Goal: Find specific page/section: Find specific page/section

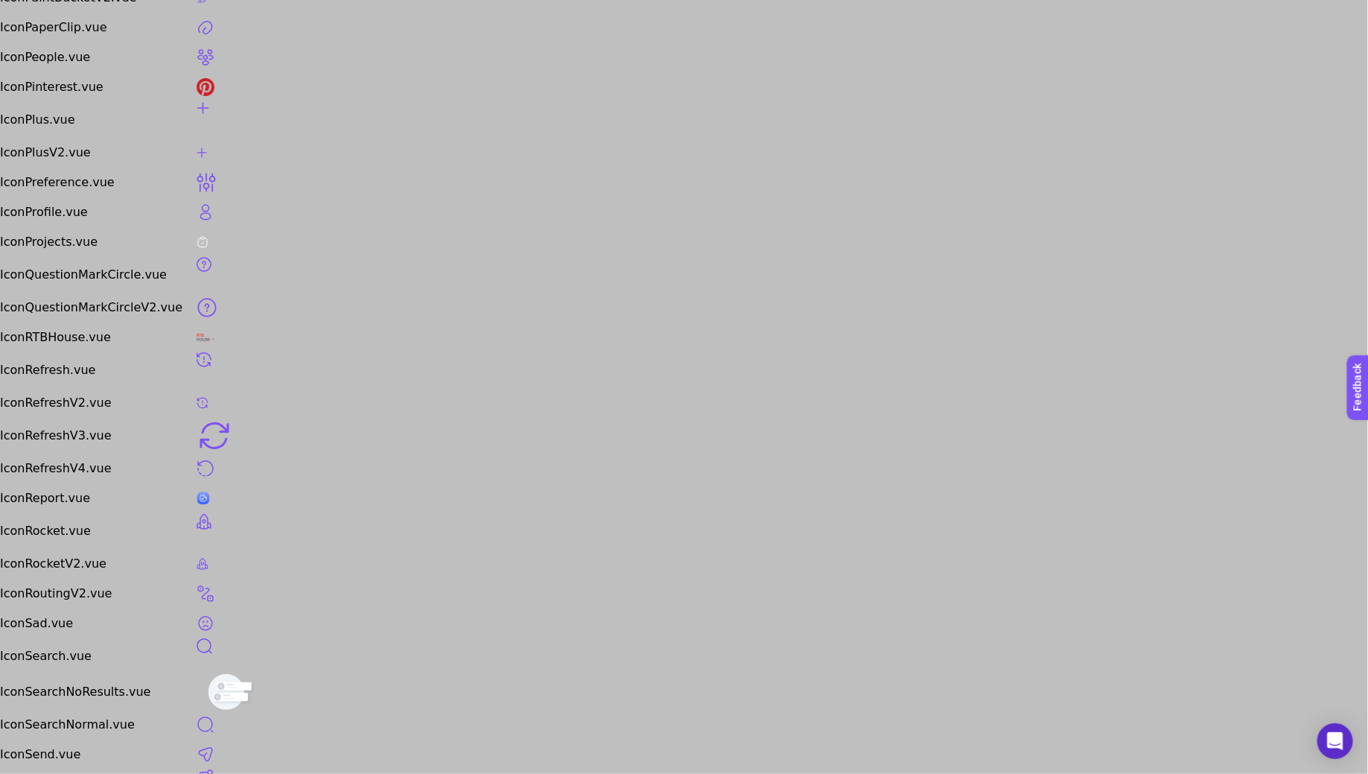
scroll to position [3832, 0]
drag, startPoint x: 1086, startPoint y: 9, endPoint x: 1203, endPoint y: 10, distance: 116.9
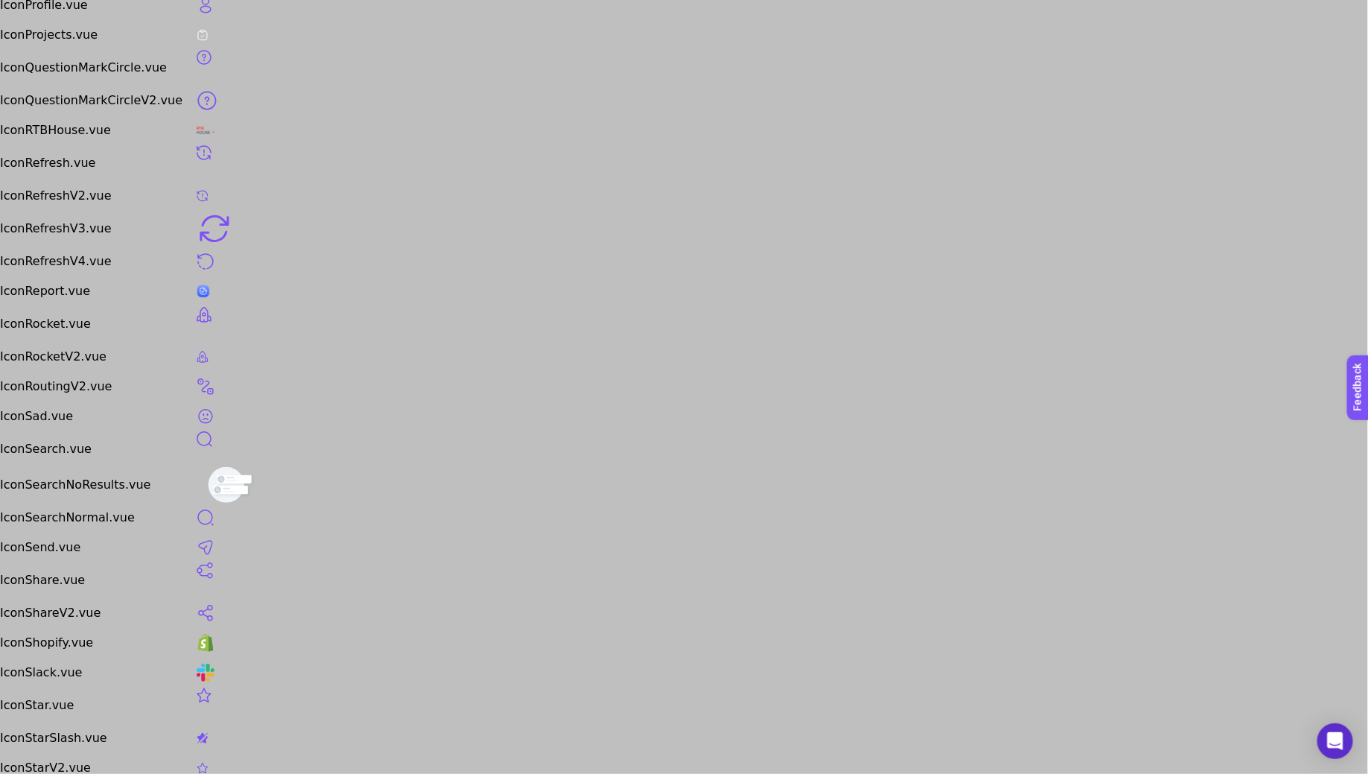
scroll to position [4040, 0]
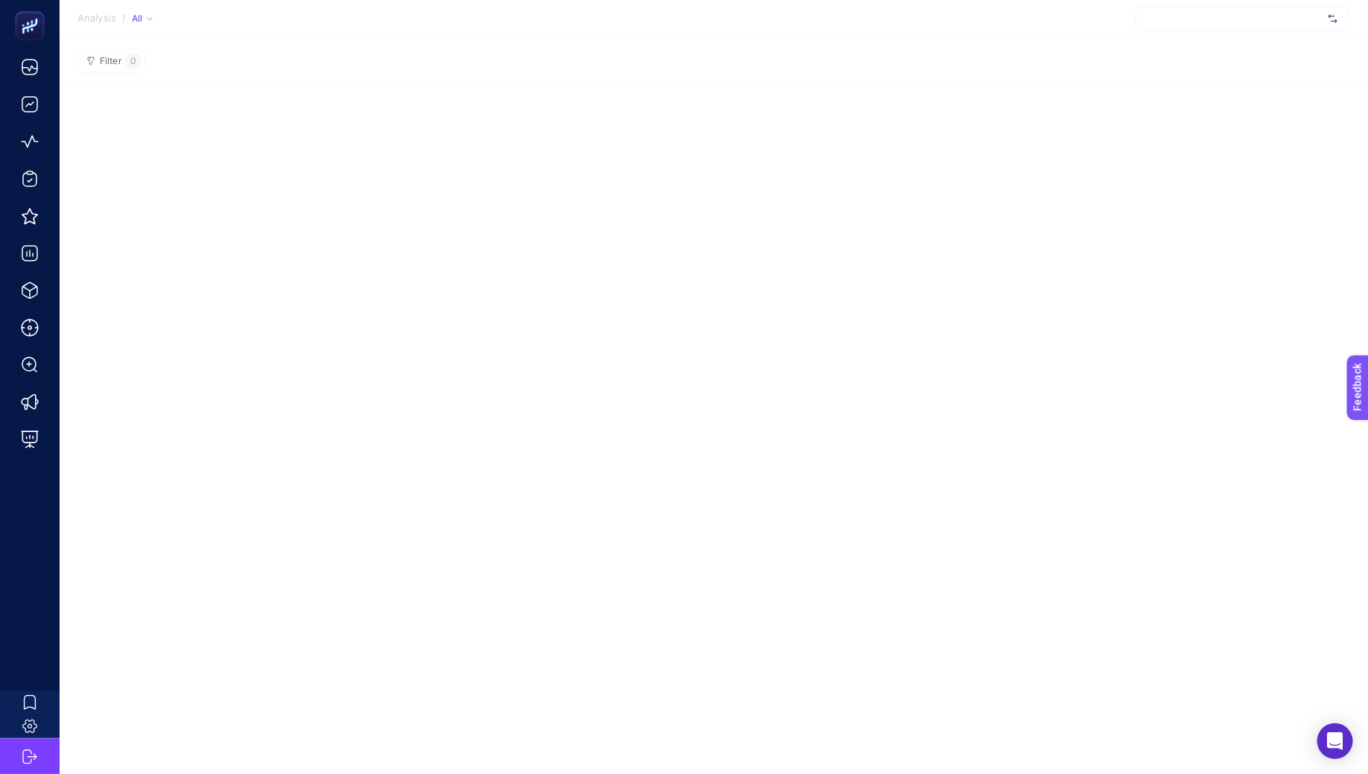
click at [1296, 11] on div at bounding box center [1243, 19] width 214 height 24
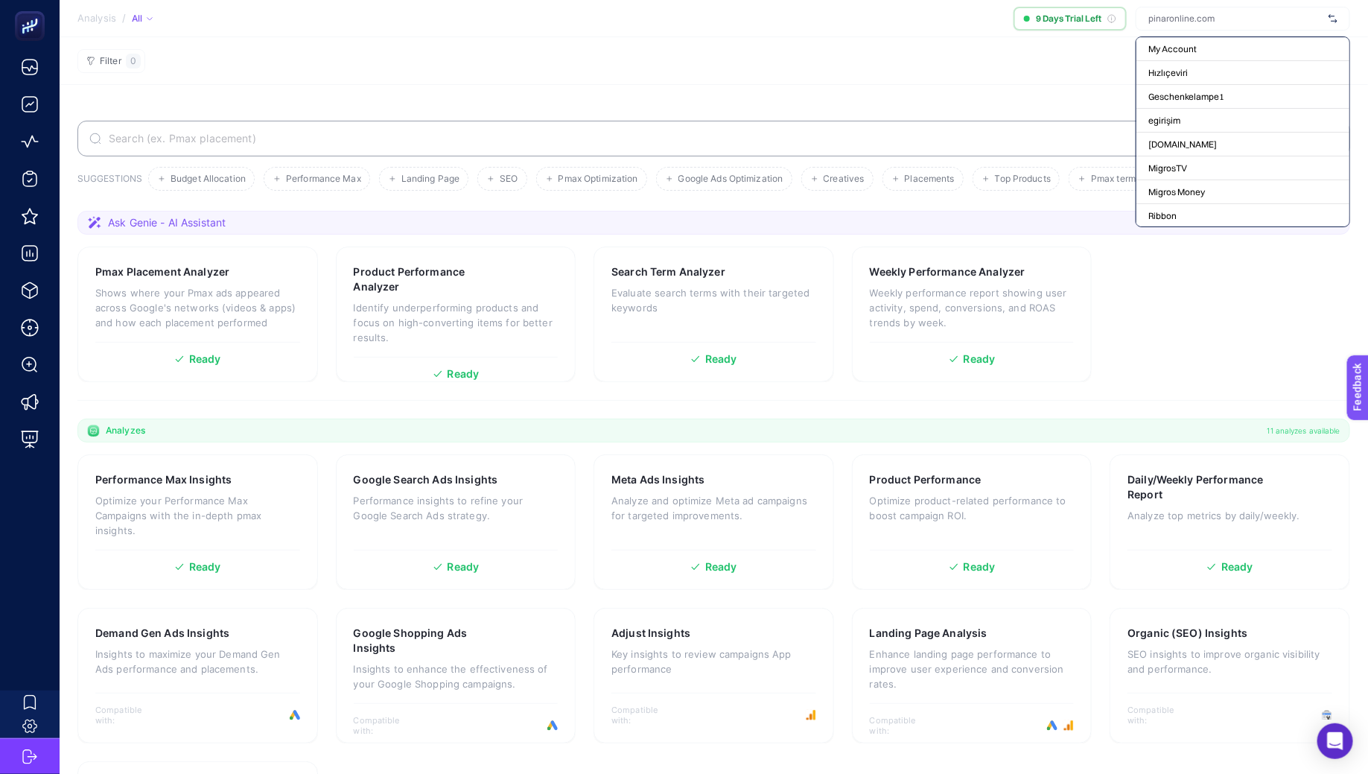
paste input "Risenbox"
type input "Risenbox"
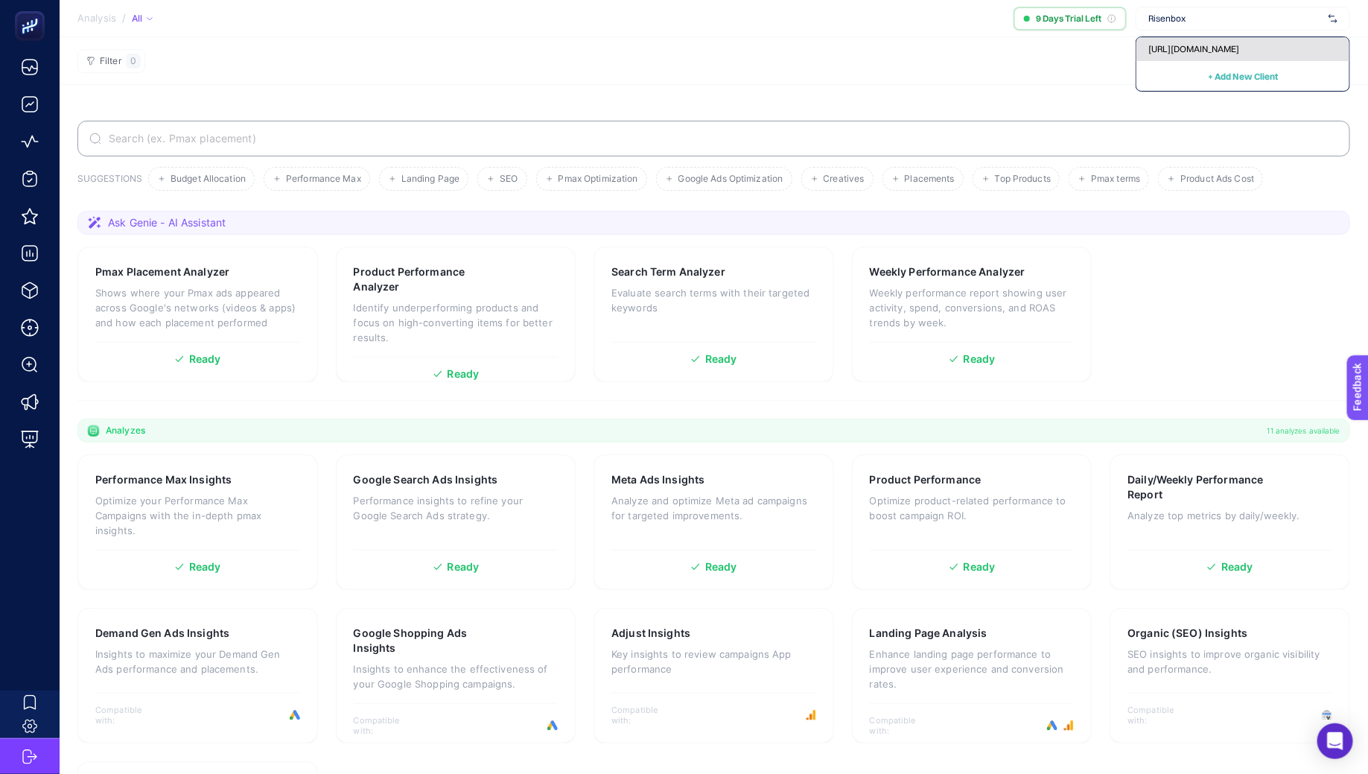
click at [1226, 51] on span "[URL][DOMAIN_NAME]" at bounding box center [1193, 49] width 91 height 12
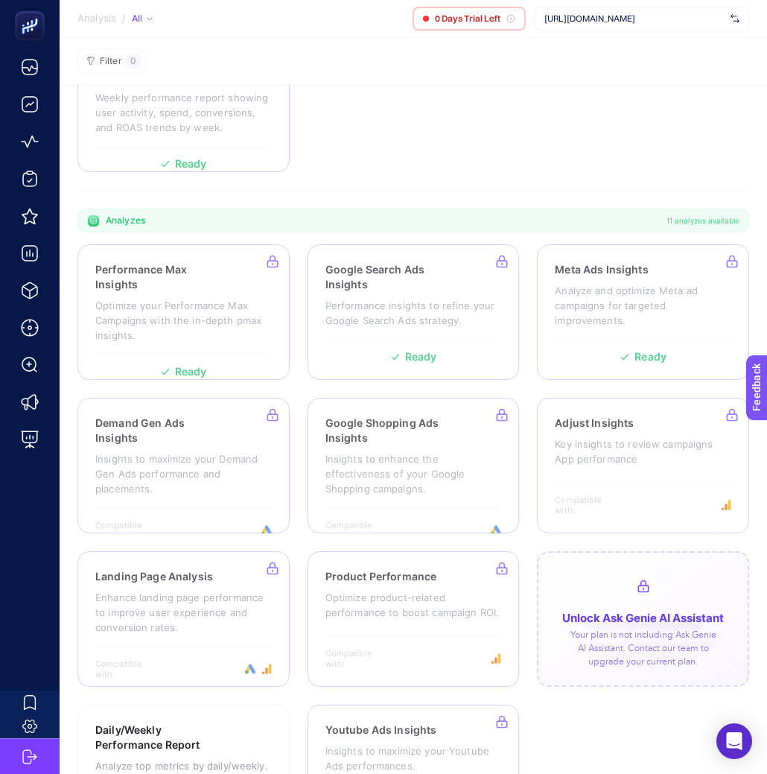
scroll to position [512, 0]
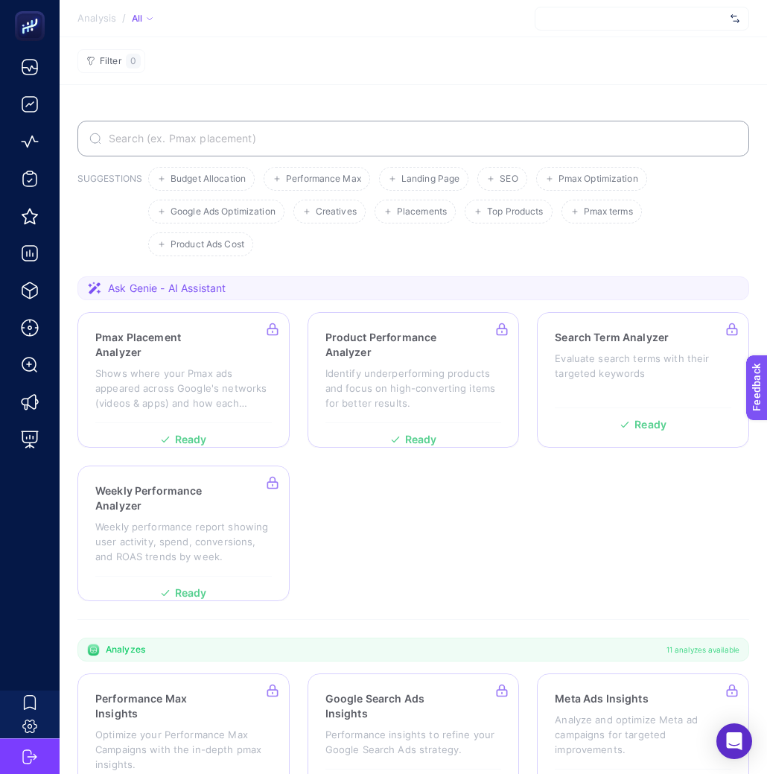
click at [650, 278] on section "Ask Genie - AI Assistant" at bounding box center [413, 288] width 672 height 24
click at [527, 92] on section "SUGGESTIONS Budget Allocation Performance Max Landing Page SEO Pmax Optimizatio…" at bounding box center [413, 686] width 707 height 1202
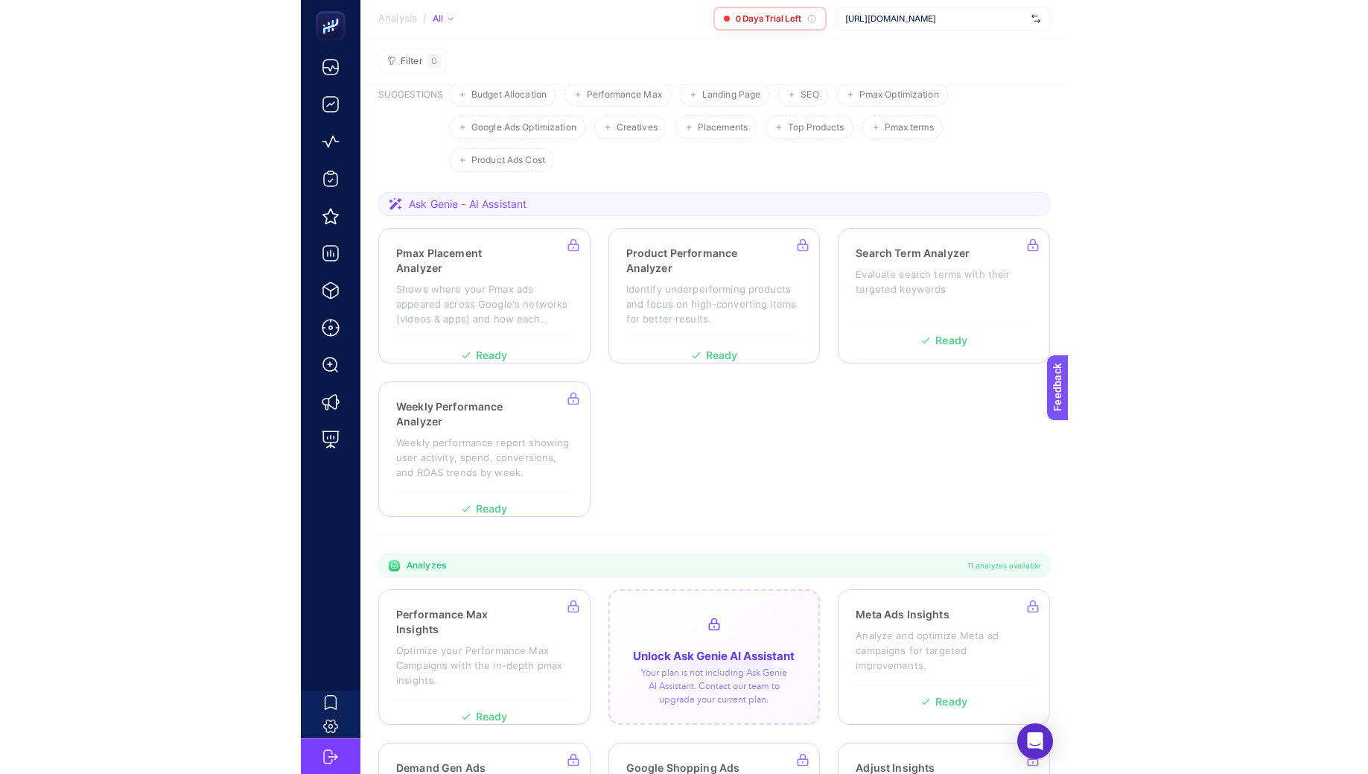
scroll to position [102, 0]
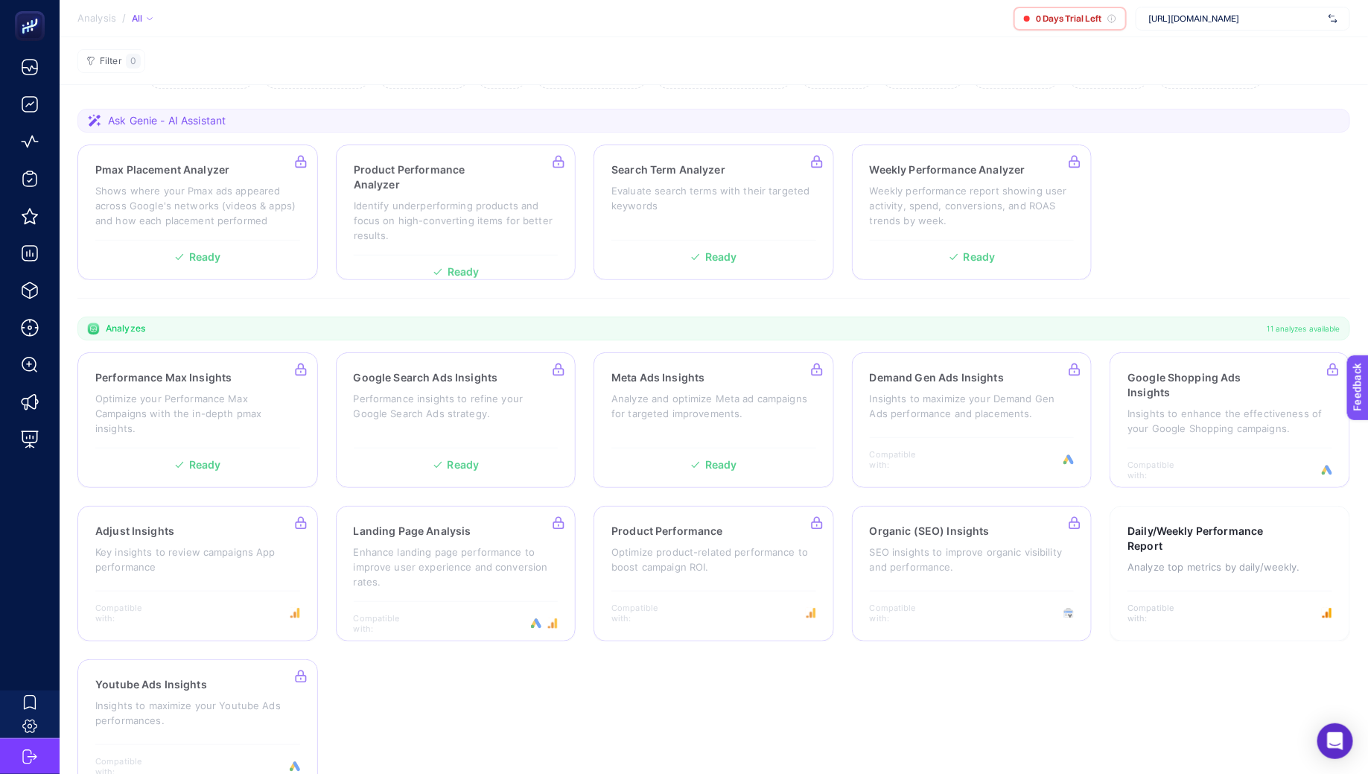
click at [766, 5] on section "Analysis / All 0 Days Trial Left https://risenbox.com/" at bounding box center [714, 18] width 1308 height 37
click at [766, 21] on span "https://risenbox.com/" at bounding box center [1235, 19] width 174 height 12
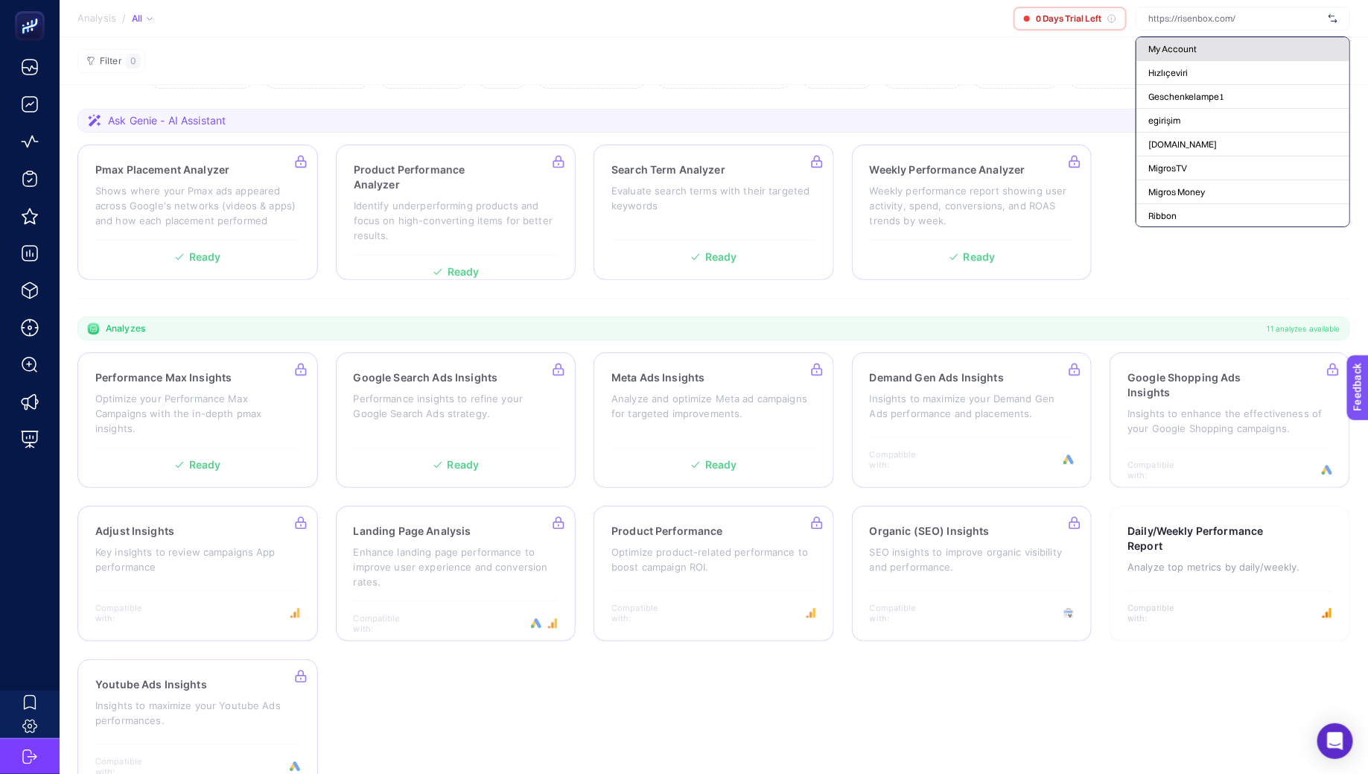
click at [766, 61] on div "My Account" at bounding box center [1242, 73] width 213 height 24
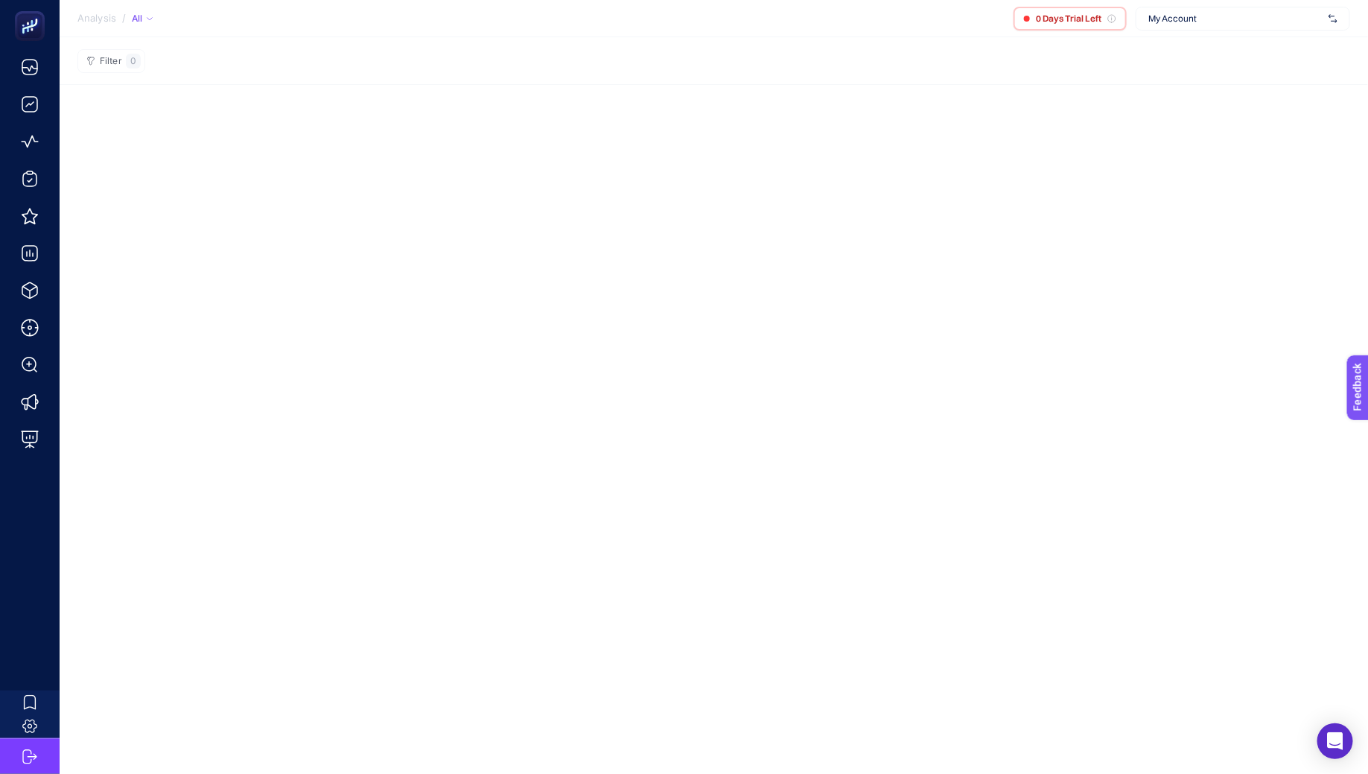
scroll to position [0, 0]
